Goal: Information Seeking & Learning: Learn about a topic

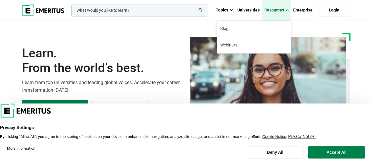
click at [276, 12] on link "Resources" at bounding box center [276, 10] width 29 height 21
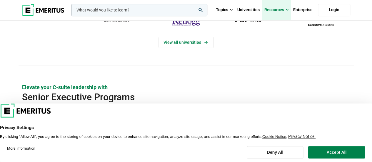
scroll to position [235, 0]
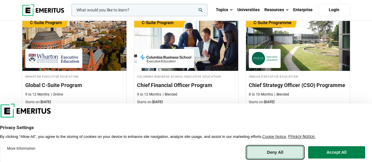
click at [284, 156] on button "Deny All" at bounding box center [275, 152] width 56 height 12
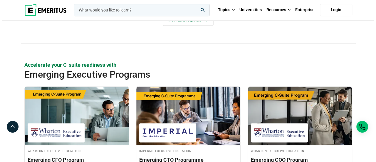
scroll to position [412, 0]
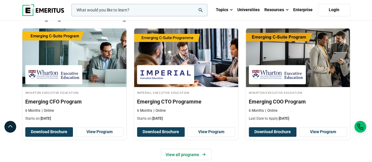
click at [132, 13] on input "woocommerce-product-search-field-0" at bounding box center [139, 10] width 136 height 12
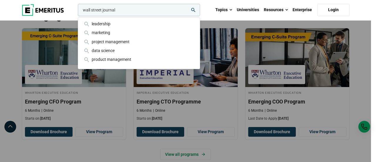
type input "wall street journal"
click at [77, 11] on button "search" at bounding box center [77, 11] width 0 height 0
click at [197, 9] on input "wall street journal" at bounding box center [139, 10] width 122 height 12
click at [196, 9] on input "wall street journal" at bounding box center [139, 10] width 122 height 12
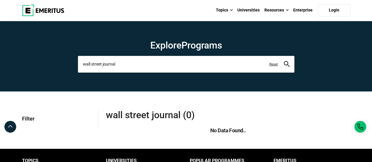
click at [135, 64] on input "wall street journal" at bounding box center [186, 64] width 216 height 16
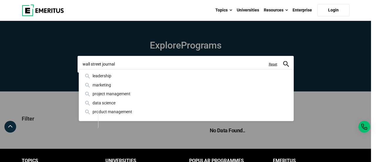
drag, startPoint x: 149, startPoint y: 64, endPoint x: 28, endPoint y: 61, distance: 121.2
click at [78, 61] on div "wall street journal leadership marketing project management data science produc…" at bounding box center [186, 64] width 216 height 16
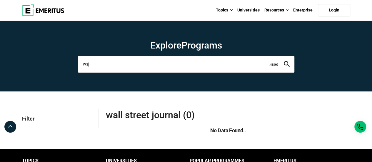
type input "wsj"
click at [284, 61] on button "search" at bounding box center [287, 64] width 6 height 7
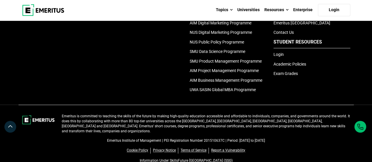
scroll to position [88, 0]
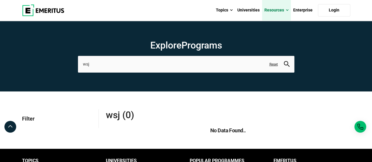
click at [269, 9] on link "Resources" at bounding box center [276, 10] width 29 height 21
click at [165, 11] on div "Topics AI and Machine Learning By 2023, 40 percent of infrastructure and operat…" at bounding box center [186, 10] width 335 height 21
click at [48, 8] on img at bounding box center [43, 10] width 42 height 12
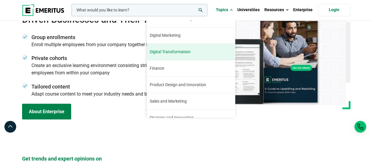
scroll to position [66, 0]
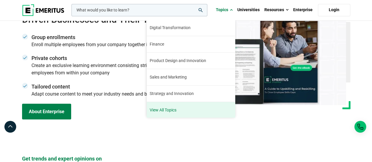
click at [179, 102] on link "View All Topics" at bounding box center [191, 110] width 88 height 16
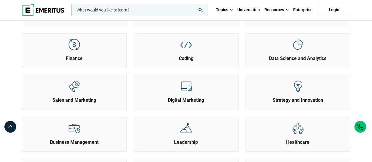
scroll to position [118, 0]
click at [96, 56] on h2 "Finance" at bounding box center [74, 58] width 101 height 6
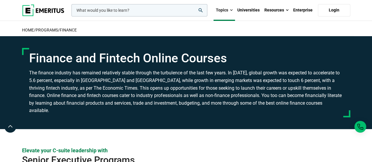
click at [40, 11] on img at bounding box center [43, 10] width 42 height 12
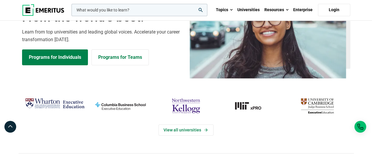
scroll to position [118, 0]
